Goal: Task Accomplishment & Management: Use online tool/utility

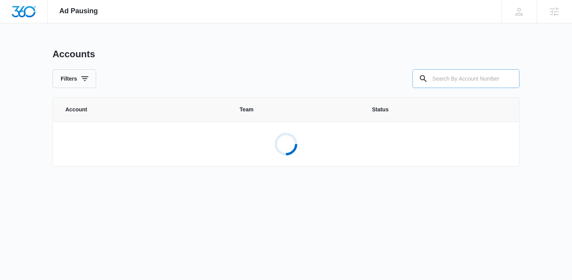
click at [464, 80] on input "text" at bounding box center [465, 78] width 107 height 19
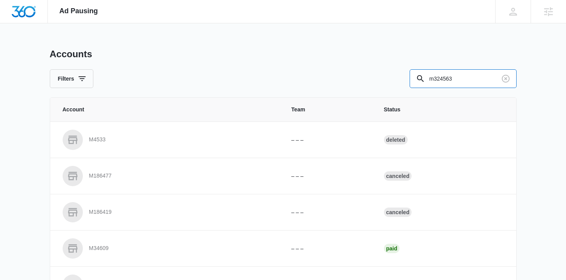
type input "m324563"
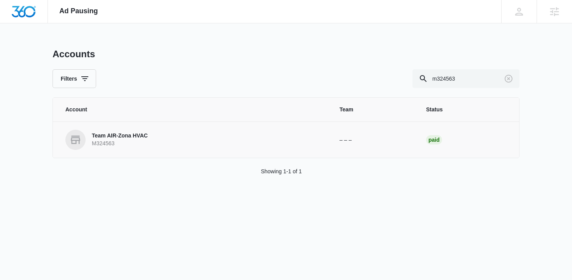
click at [121, 133] on p "Team AIR-Zona HVAC" at bounding box center [120, 136] width 56 height 8
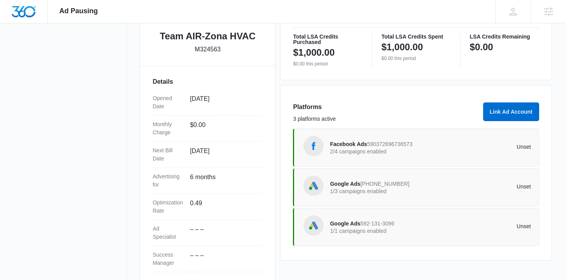
scroll to position [189, 0]
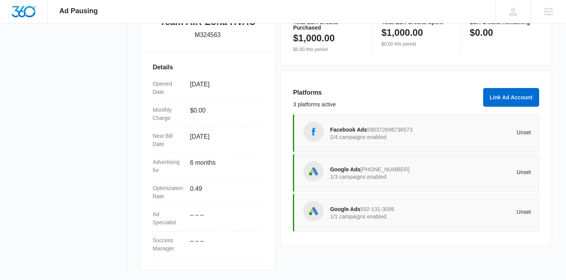
click at [346, 131] on span "Facebook Ads" at bounding box center [348, 129] width 37 height 6
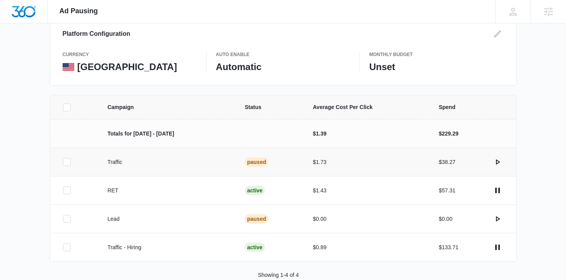
scroll to position [111, 0]
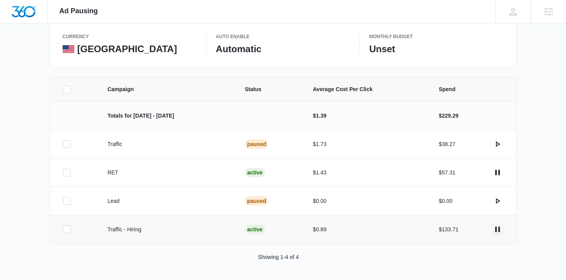
click at [501, 228] on icon "actions.pause" at bounding box center [497, 228] width 9 height 9
